Goal: Transaction & Acquisition: Purchase product/service

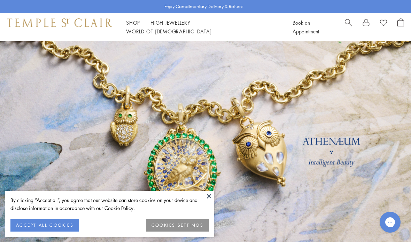
click at [213, 192] on button at bounding box center [209, 196] width 10 height 10
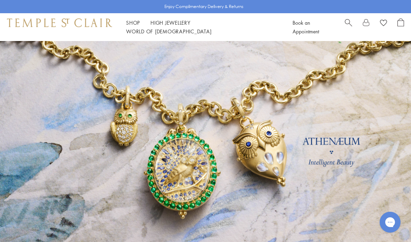
click at [351, 23] on span "Search" at bounding box center [348, 21] width 7 height 7
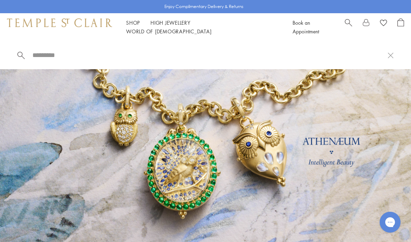
click at [64, 54] on input "search" at bounding box center [210, 55] width 356 height 8
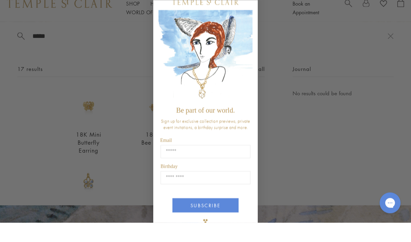
scroll to position [19, 0]
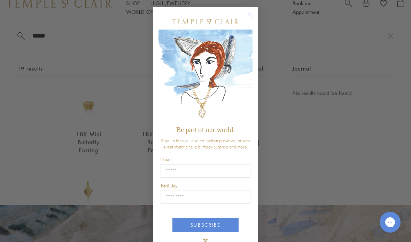
click at [253, 10] on form "Be part of our world. Sign up for exclusive collection previews, private event …" at bounding box center [205, 131] width 104 height 248
click at [251, 12] on circle "Close dialog" at bounding box center [249, 15] width 8 height 8
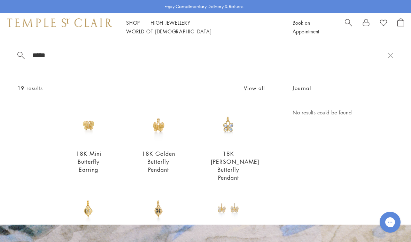
click at [64, 57] on input "*****" at bounding box center [210, 55] width 356 height 8
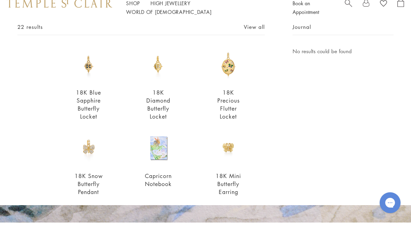
scroll to position [39, 0]
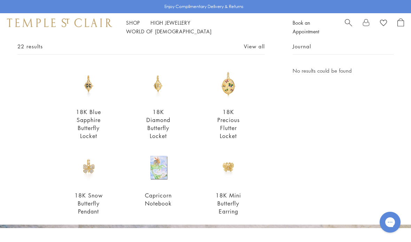
type input "**********"
click at [227, 136] on link "18K Precious Flutter Locket" at bounding box center [228, 124] width 22 height 32
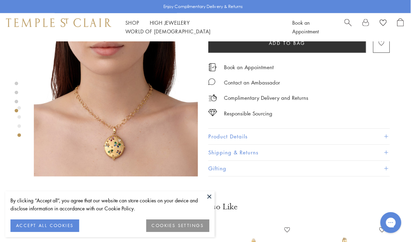
scroll to position [550, 1]
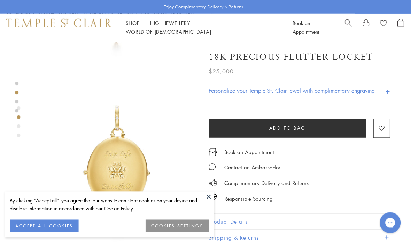
scroll to position [136, 0]
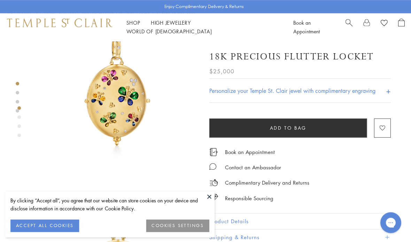
scroll to position [33, 0]
